Goal: Book appointment/travel/reservation

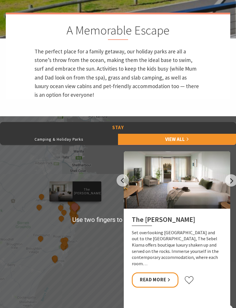
scroll to position [198, 0]
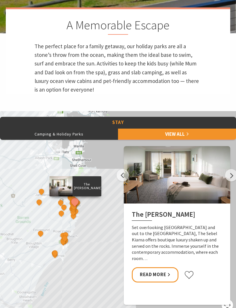
click at [64, 140] on button "Camping & Holiday Parks" at bounding box center [59, 134] width 118 height 11
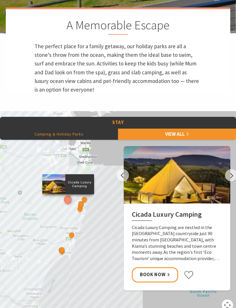
click at [233, 182] on button "Next" at bounding box center [231, 175] width 12 height 12
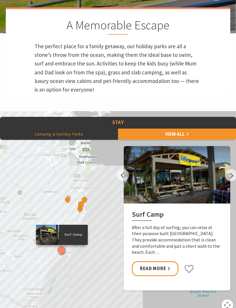
click at [233, 182] on button "Next" at bounding box center [231, 175] width 12 height 12
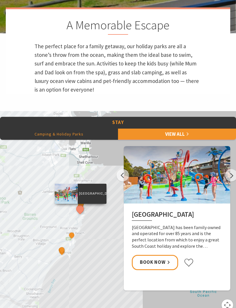
click at [233, 182] on button "Next" at bounding box center [231, 175] width 12 height 12
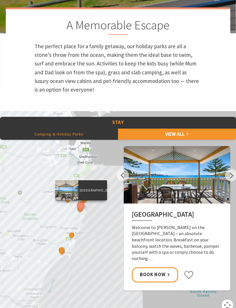
click at [229, 182] on button "Next" at bounding box center [231, 175] width 12 height 12
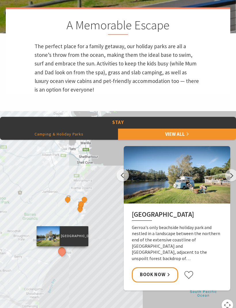
click at [187, 222] on div "[GEOGRAPHIC_DATA] Gerroa's only beachside holiday park and nestled in a landsca…" at bounding box center [177, 247] width 106 height 87
click at [77, 239] on p "[GEOGRAPHIC_DATA]" at bounding box center [74, 236] width 29 height 5
click at [162, 221] on h2 "[GEOGRAPHIC_DATA]" at bounding box center [177, 216] width 90 height 10
click at [161, 244] on div "[GEOGRAPHIC_DATA] Gerroa's only beachside holiday park and nestled in a landsca…" at bounding box center [176, 247] width 106 height 87
click at [231, 182] on button "Next" at bounding box center [231, 175] width 12 height 12
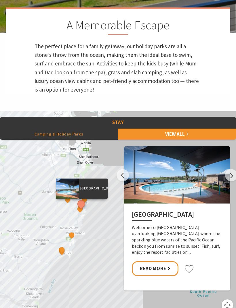
click at [229, 182] on button "Next" at bounding box center [231, 175] width 12 height 12
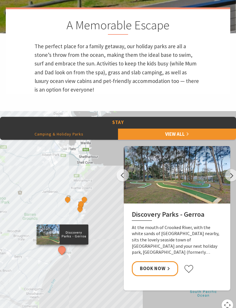
click at [173, 221] on h2 "Discovery Parks - Gerroa" at bounding box center [177, 216] width 90 height 10
click at [229, 182] on button "Next" at bounding box center [231, 175] width 12 height 12
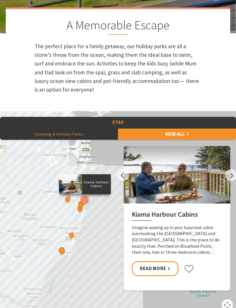
click at [232, 182] on button "Next" at bounding box center [231, 175] width 12 height 12
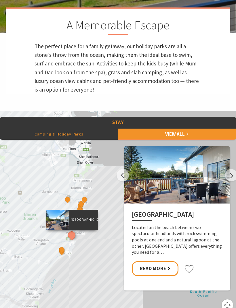
click at [233, 182] on button "Next" at bounding box center [231, 175] width 12 height 12
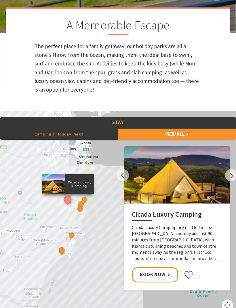
click at [233, 182] on button "Next" at bounding box center [231, 175] width 12 height 12
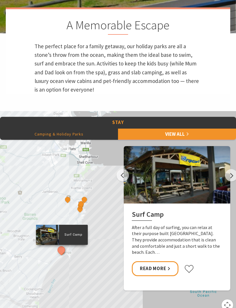
click at [167, 140] on link "View All" at bounding box center [177, 134] width 118 height 11
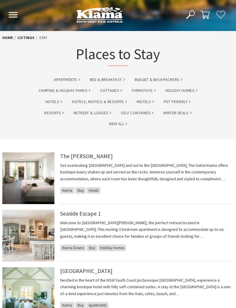
click at [72, 92] on link "Camping & Holiday Parks" at bounding box center [65, 90] width 52 height 7
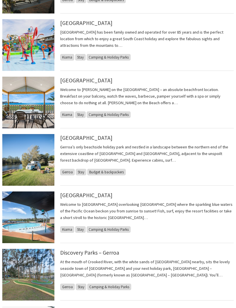
scroll to position [294, 0]
click at [100, 135] on link "[GEOGRAPHIC_DATA]" at bounding box center [86, 138] width 52 height 7
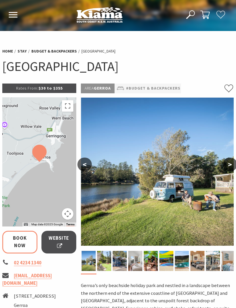
select select "3"
select select "2"
click at [229, 164] on button ">" at bounding box center [230, 165] width 14 height 14
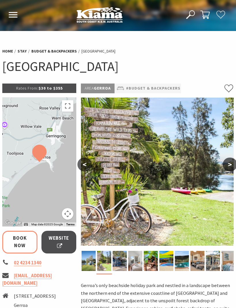
click at [233, 159] on button ">" at bounding box center [230, 165] width 14 height 14
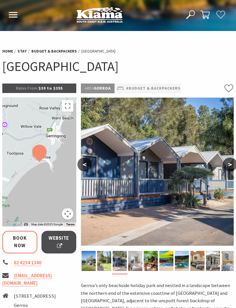
click at [233, 156] on img at bounding box center [157, 172] width 153 height 148
click at [229, 162] on button ">" at bounding box center [230, 165] width 14 height 14
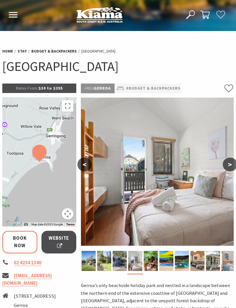
click at [231, 164] on button ">" at bounding box center [230, 165] width 14 height 14
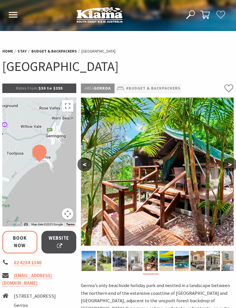
click at [232, 165] on button ">" at bounding box center [230, 165] width 14 height 14
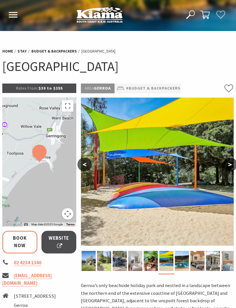
click at [231, 164] on button ">" at bounding box center [230, 165] width 14 height 14
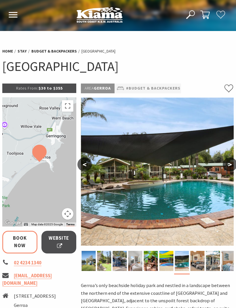
click at [233, 164] on button ">" at bounding box center [230, 165] width 14 height 14
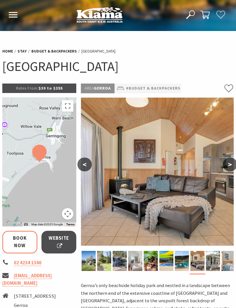
click at [233, 164] on button ">" at bounding box center [230, 165] width 14 height 14
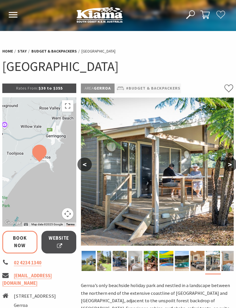
click at [231, 165] on button ">" at bounding box center [230, 165] width 14 height 14
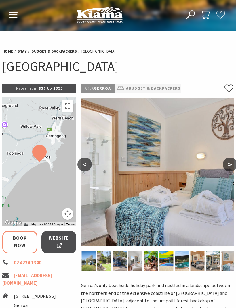
click at [231, 166] on button ">" at bounding box center [230, 165] width 14 height 14
click at [226, 166] on button ">" at bounding box center [230, 165] width 14 height 14
click at [227, 164] on button ">" at bounding box center [230, 165] width 14 height 14
click at [229, 163] on button ">" at bounding box center [230, 165] width 14 height 14
click at [229, 166] on button ">" at bounding box center [230, 165] width 14 height 14
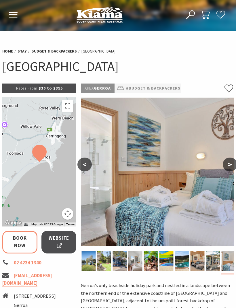
click at [228, 164] on button ">" at bounding box center [230, 165] width 14 height 14
click at [228, 163] on button ">" at bounding box center [230, 165] width 14 height 14
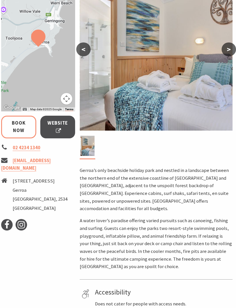
scroll to position [115, 1]
click at [60, 127] on span "Website" at bounding box center [57, 127] width 21 height 15
